Goal: Check status: Check status

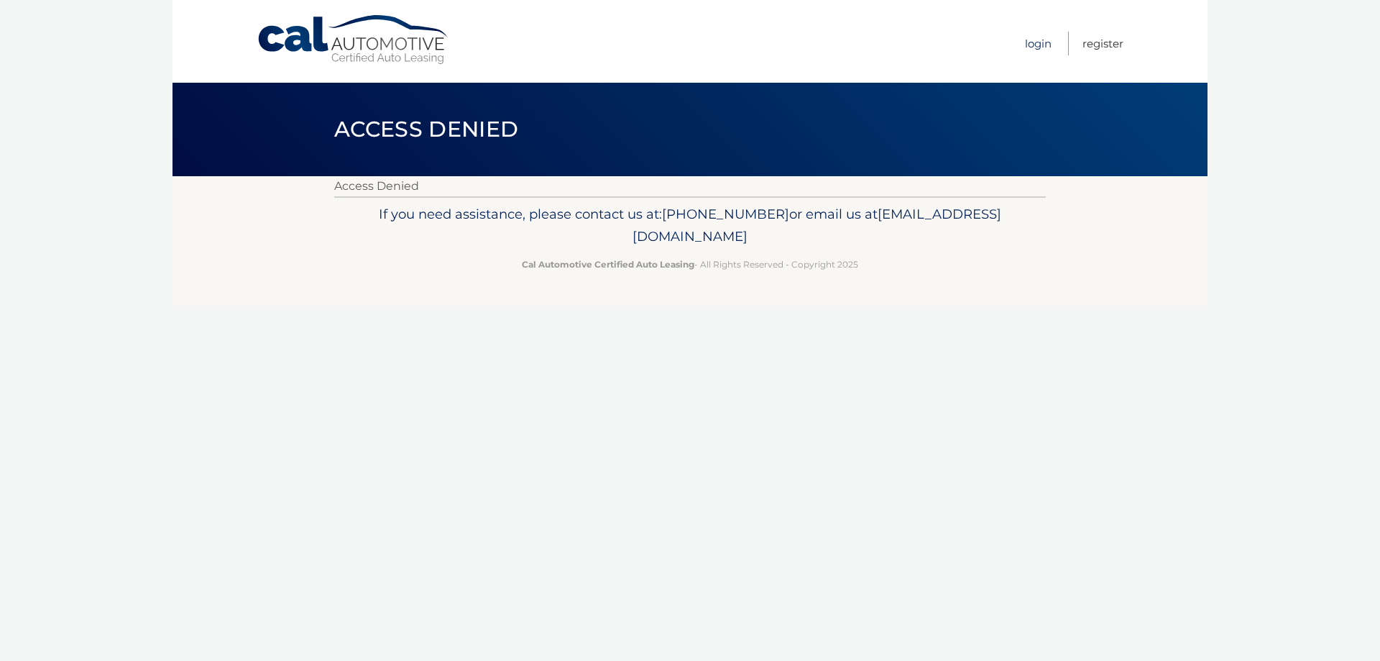
drag, startPoint x: 1034, startPoint y: 41, endPoint x: 1022, endPoint y: 59, distance: 21.7
click at [1034, 42] on link "Login" at bounding box center [1038, 44] width 27 height 24
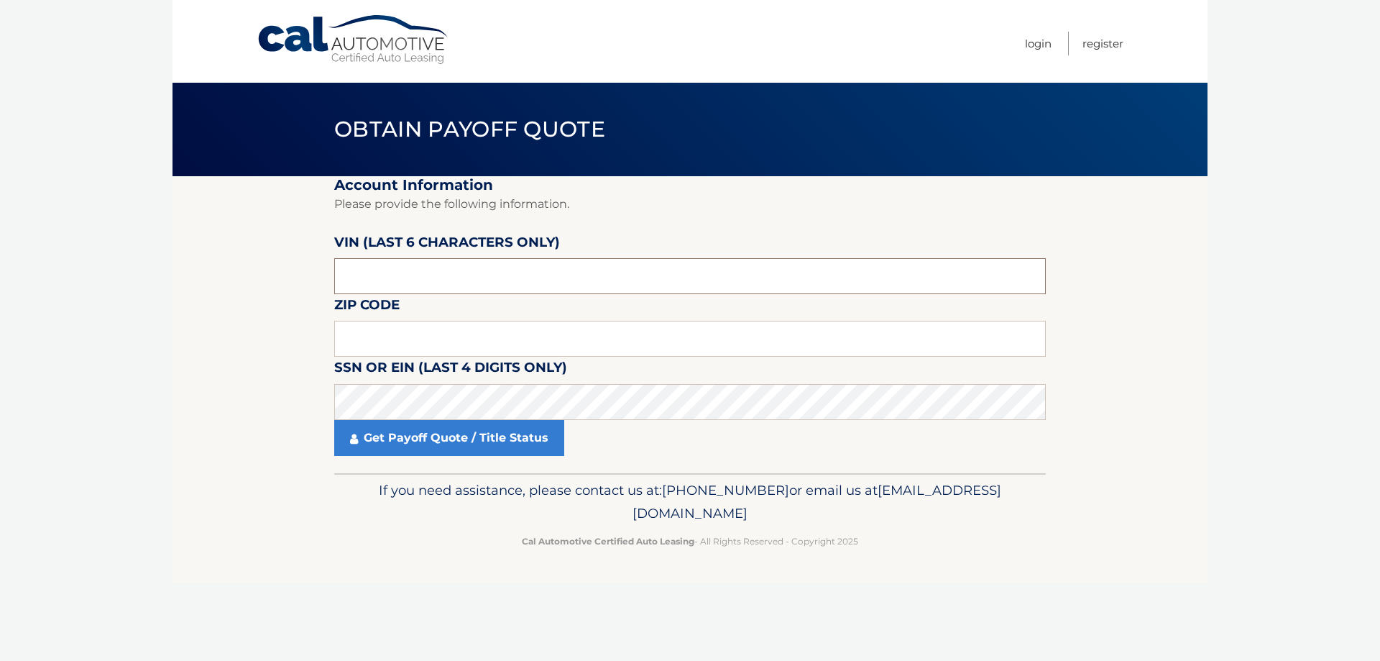
click at [456, 287] on input "text" at bounding box center [690, 276] width 712 height 36
type input "494631"
click at [411, 336] on input "text" at bounding box center [690, 339] width 712 height 36
type input "11757"
click at [398, 433] on link "Get Payoff Quote / Title Status" at bounding box center [449, 438] width 230 height 36
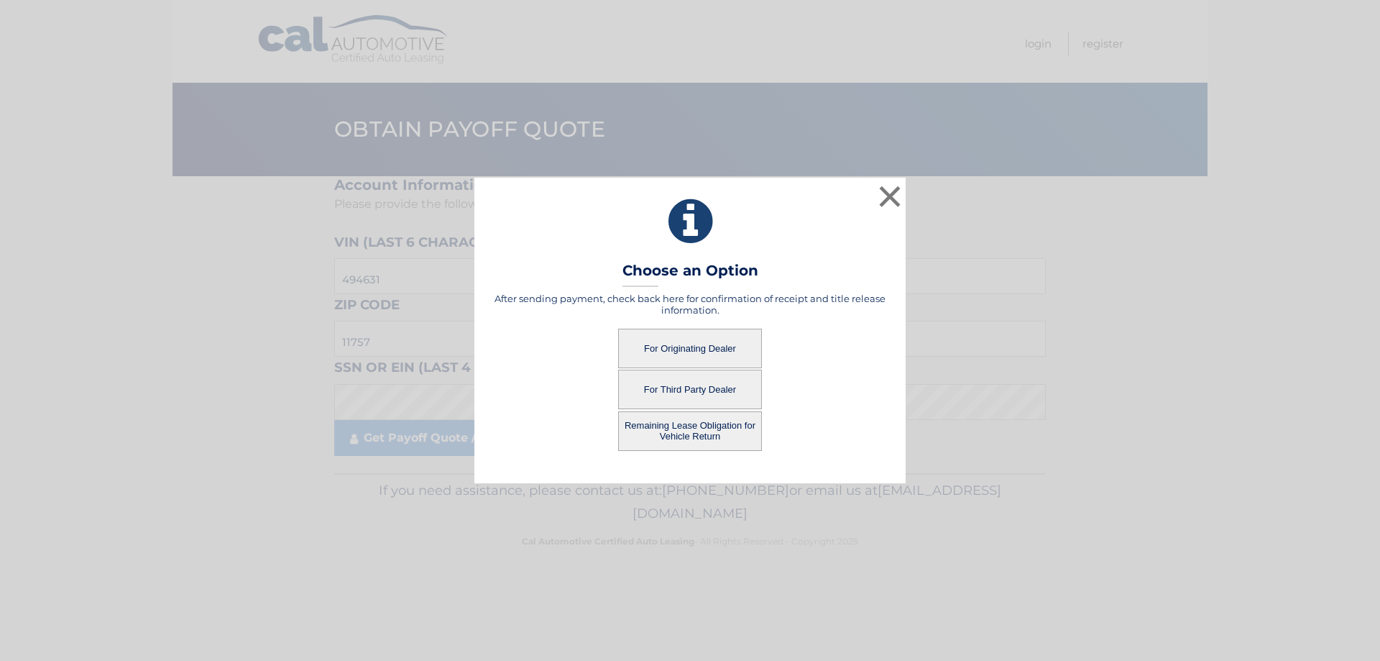
click at [684, 349] on button "For Originating Dealer" at bounding box center [690, 348] width 144 height 40
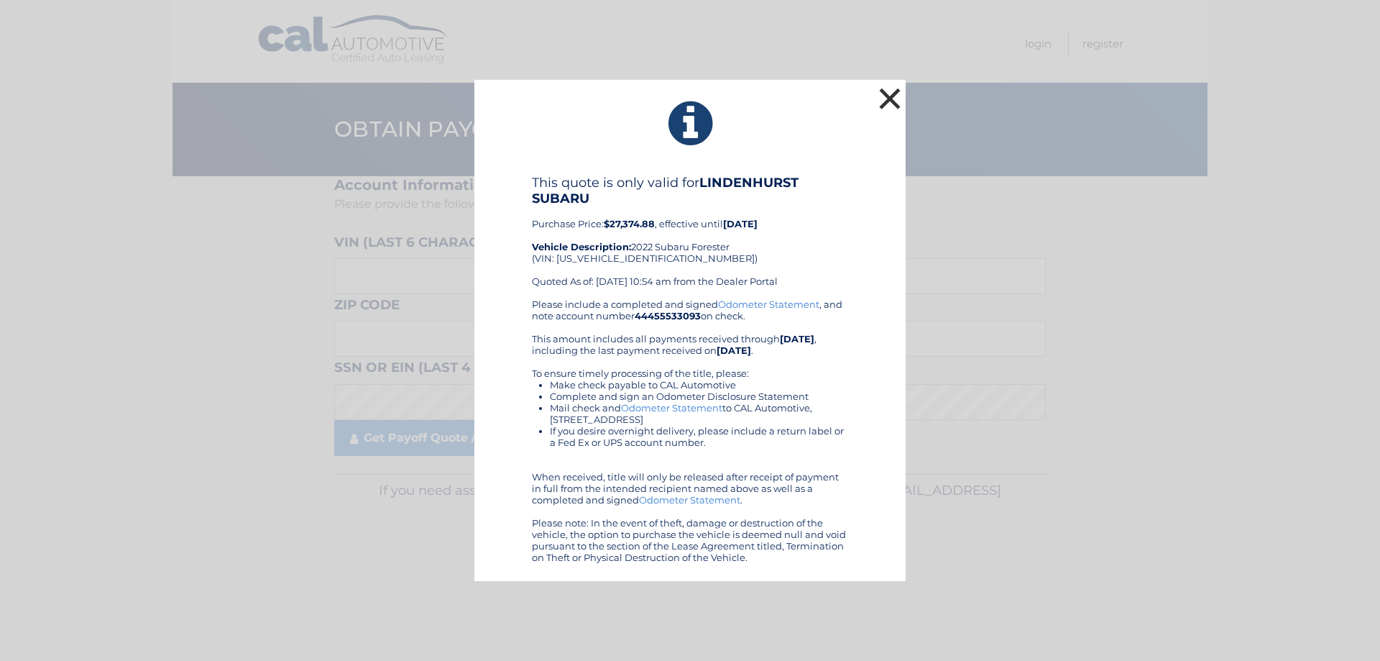
click at [888, 95] on button "×" at bounding box center [889, 98] width 29 height 29
